Goal: Task Accomplishment & Management: Use online tool/utility

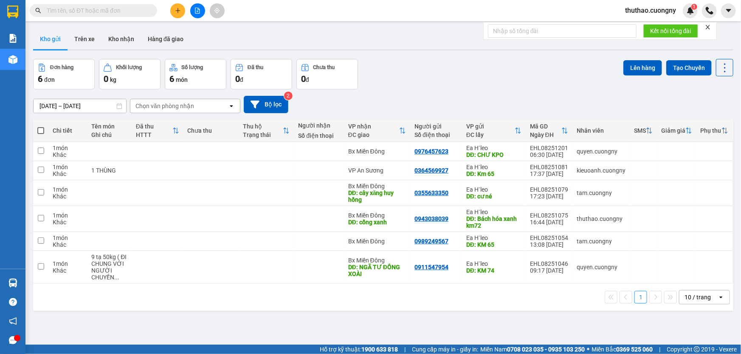
paste input "0966423379"
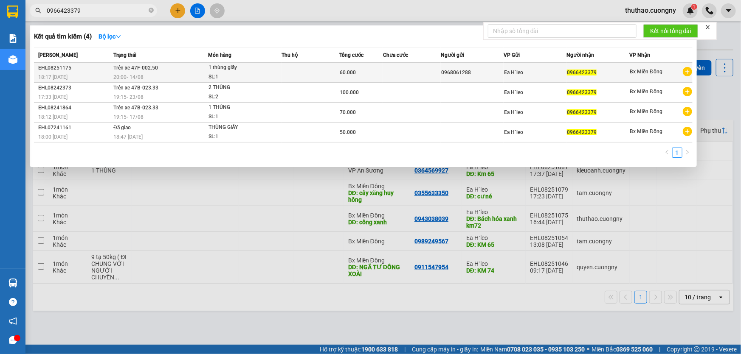
type input "0966423379"
click at [169, 78] on div "20:00 [DATE]" at bounding box center [160, 77] width 94 height 9
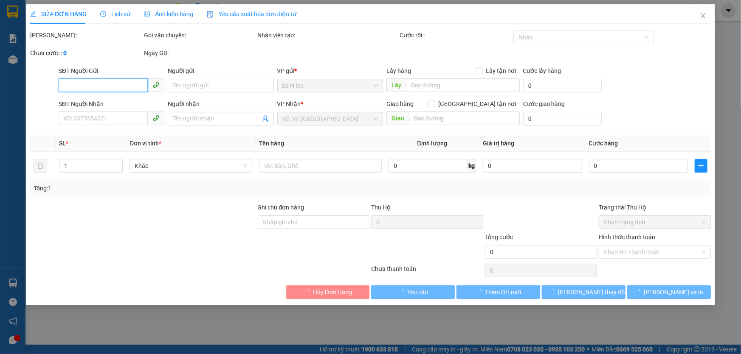
type input "0968061288"
type input "0966423379"
type input "60.000"
